Goal: Find specific page/section: Find specific page/section

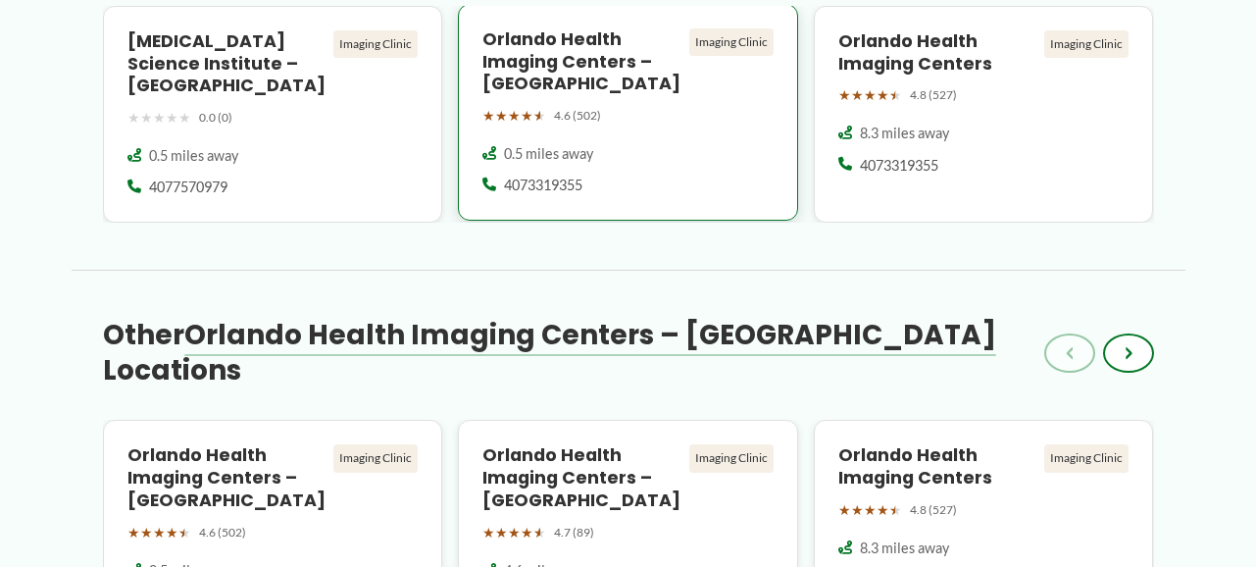
scroll to position [1764, 0]
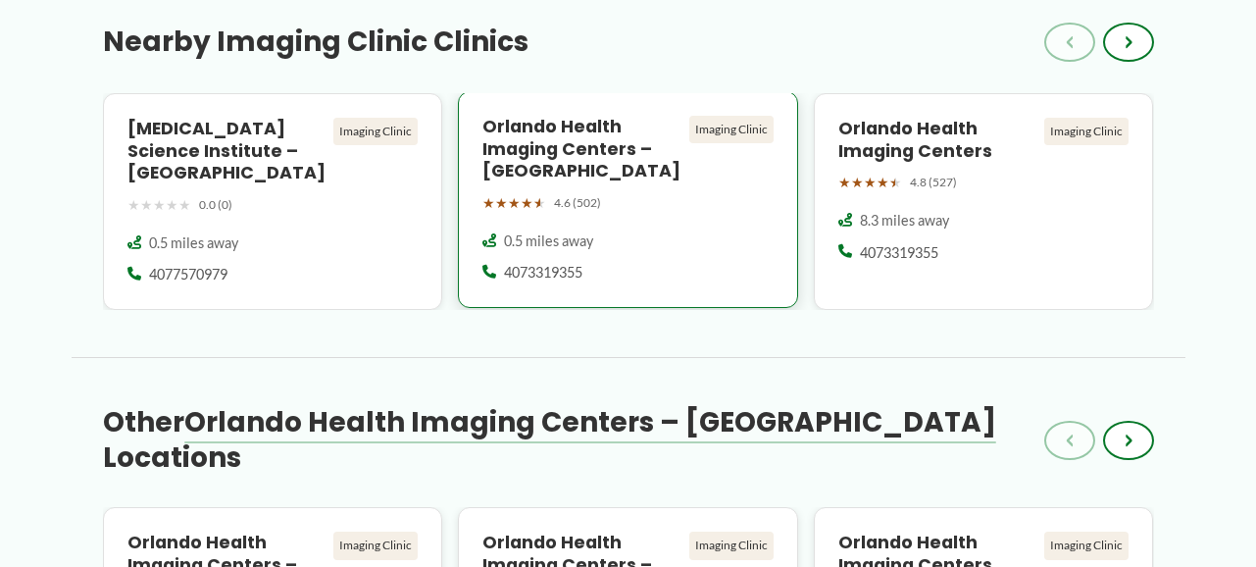
click at [658, 184] on div "Orlando Health Imaging Centers – South Orange Imaging Clinic ★ ★ ★ ★ ★ 4.6 (502)" at bounding box center [627, 166] width 291 height 101
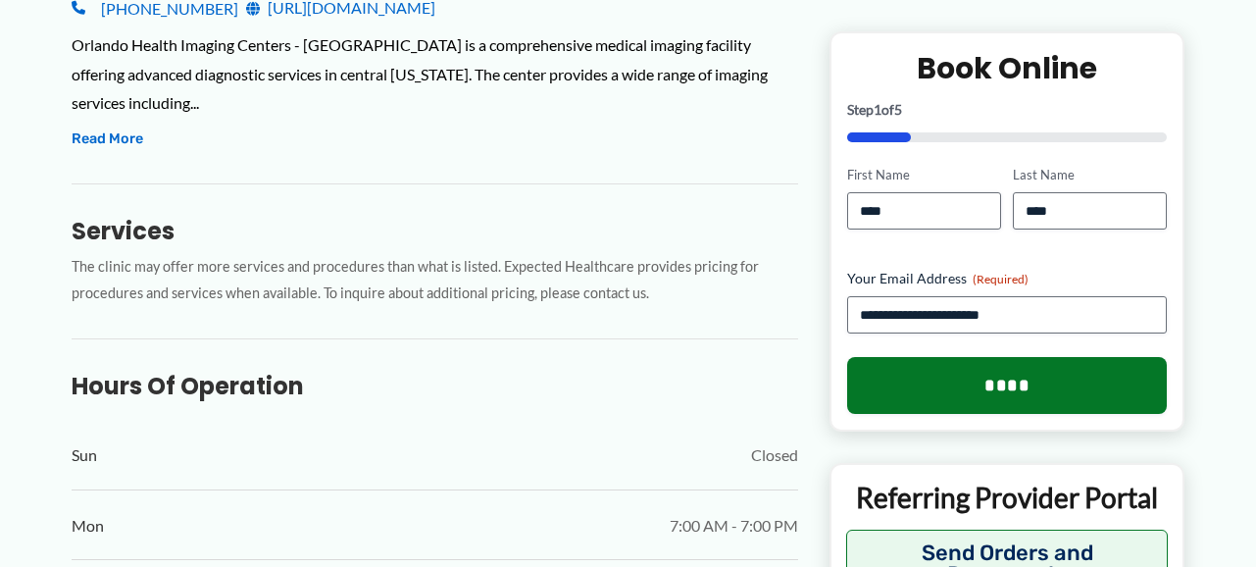
scroll to position [784, 0]
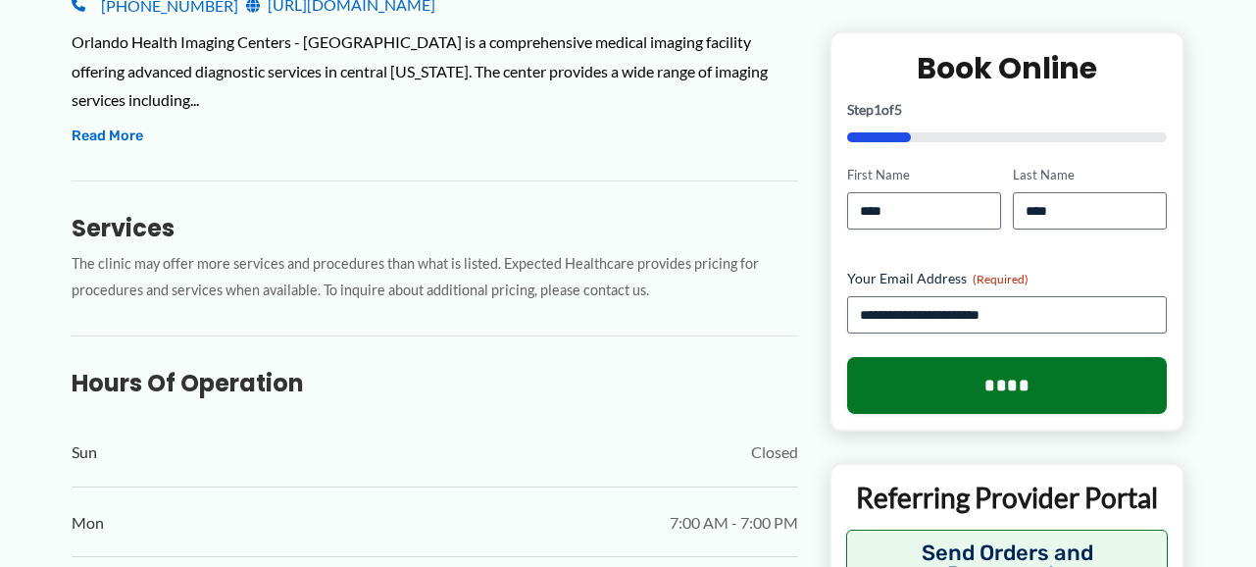
click at [966, 482] on p "Referring Provider Portal" at bounding box center [1007, 496] width 322 height 35
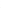
scroll to position [3039, 0]
